Goal: Task Accomplishment & Management: Manage account settings

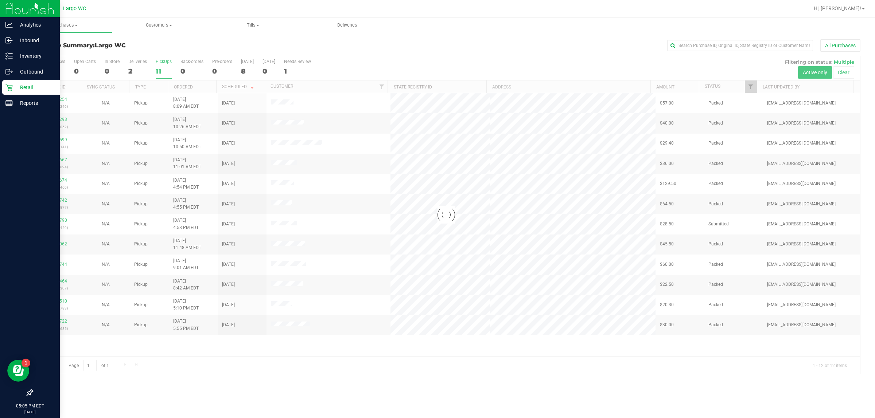
click at [45, 89] on p "Retail" at bounding box center [35, 87] width 44 height 9
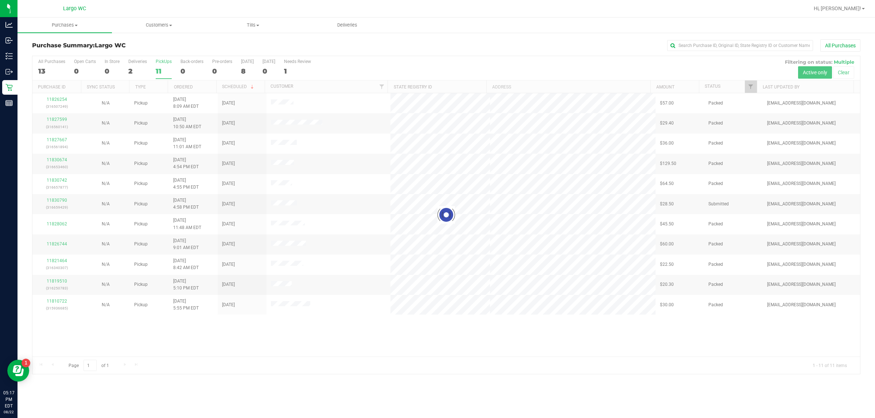
click at [208, 382] on div "Purchase Summary: Largo WC All Purchases Loading... All Purchases 13 Open Carts…" at bounding box center [445, 207] width 857 height 350
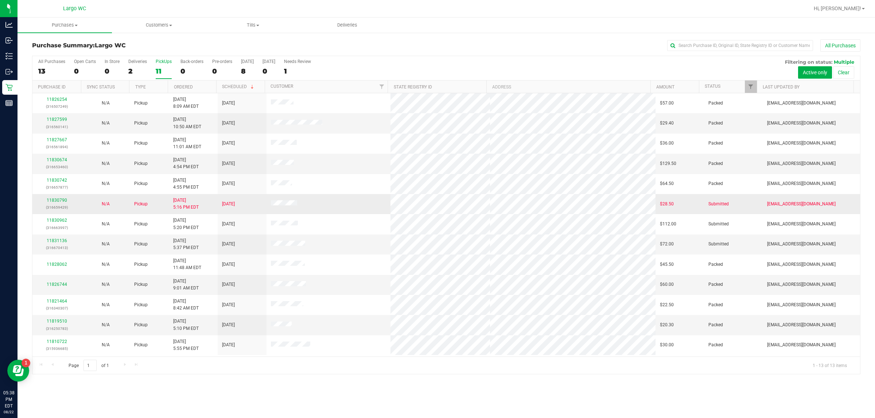
click at [57, 199] on div "11830790 (316659429)" at bounding box center [57, 204] width 40 height 14
click at [61, 202] on link "11830790" at bounding box center [57, 200] width 20 height 5
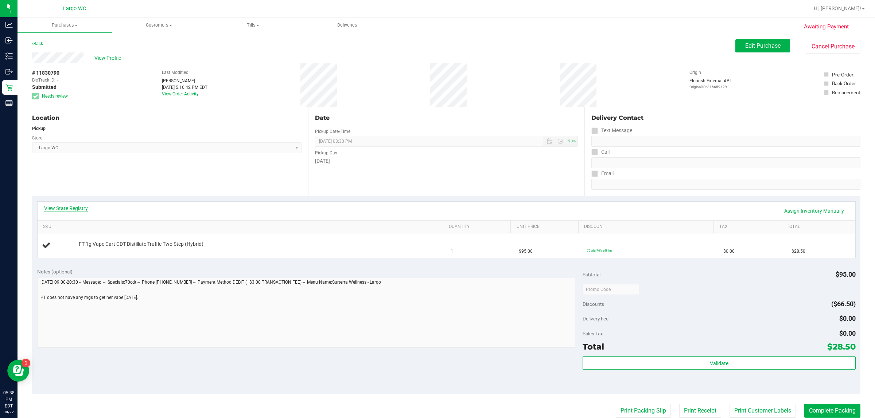
click at [61, 208] on link "View State Registry" at bounding box center [66, 208] width 44 height 7
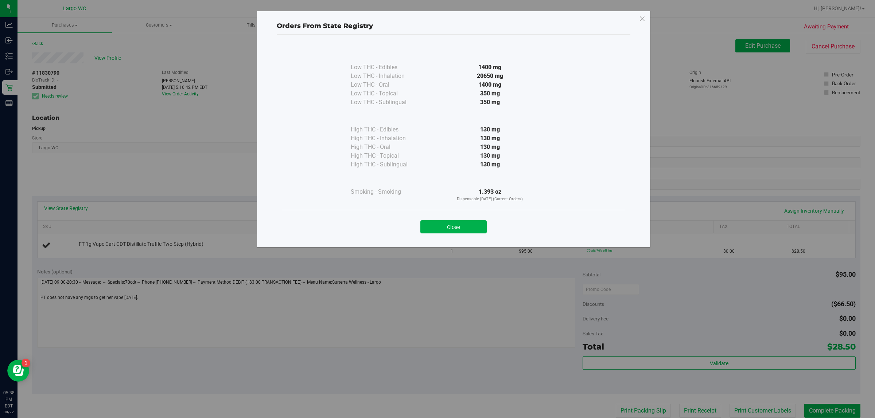
click at [454, 234] on div "Close" at bounding box center [453, 225] width 343 height 30
click at [454, 222] on button "Close" at bounding box center [453, 226] width 66 height 13
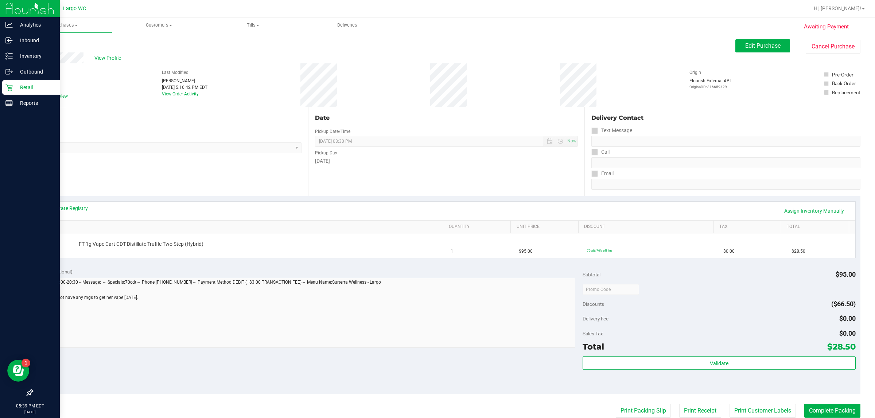
click at [24, 86] on p "Retail" at bounding box center [35, 87] width 44 height 9
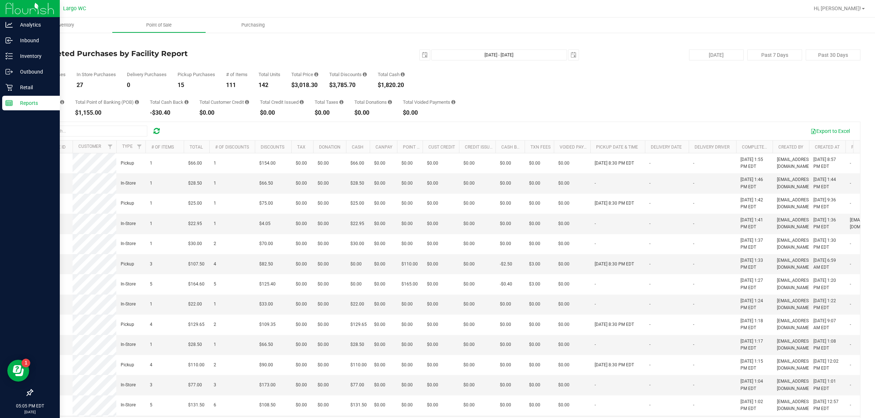
click at [26, 104] on p "Reports" at bounding box center [35, 103] width 44 height 9
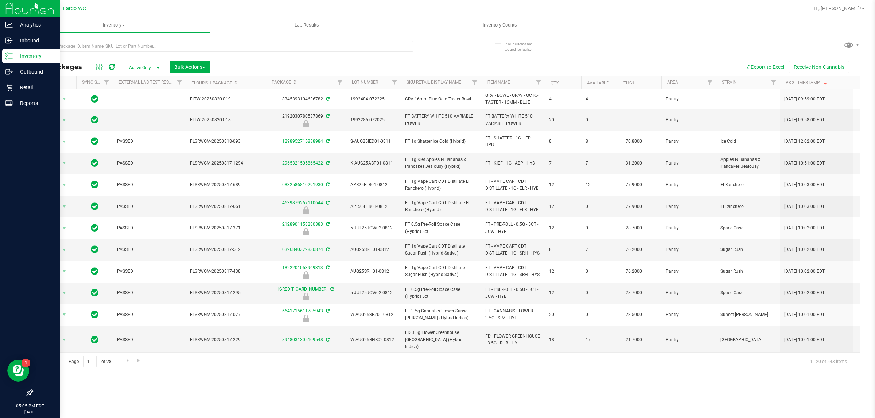
click at [30, 51] on div "Inventory" at bounding box center [31, 56] width 58 height 15
